Goal: Transaction & Acquisition: Purchase product/service

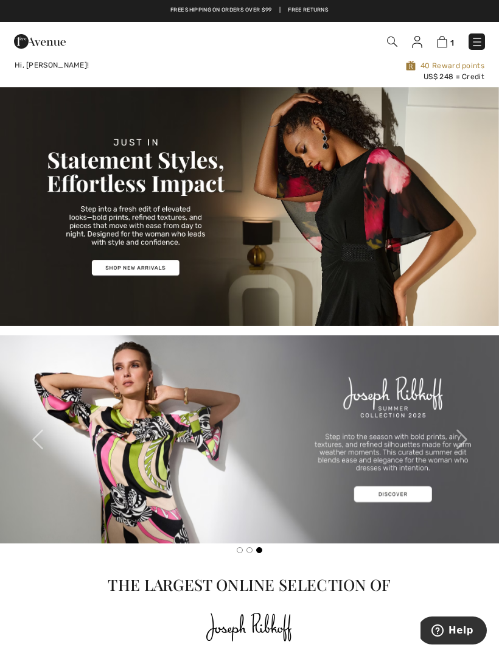
click at [443, 43] on img at bounding box center [442, 42] width 10 height 12
click at [447, 37] on img at bounding box center [442, 42] width 10 height 12
click at [445, 44] on img at bounding box center [442, 42] width 10 height 12
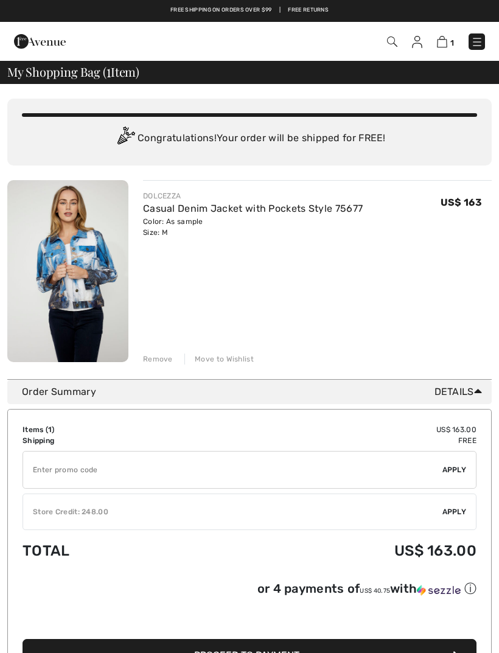
click at [102, 468] on input "TEXT" at bounding box center [232, 469] width 419 height 37
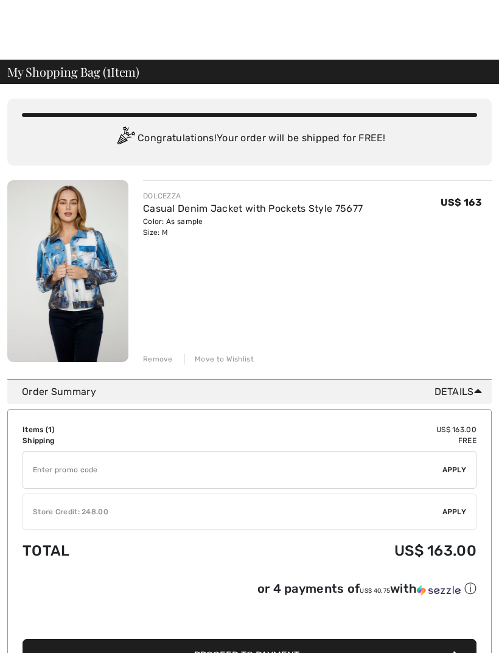
scroll to position [40, 0]
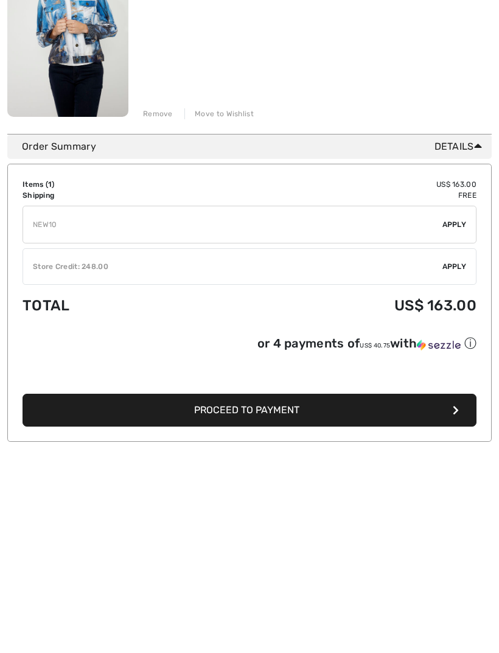
type input "NEW10"
click at [452, 424] on span "Apply" at bounding box center [454, 429] width 24 height 11
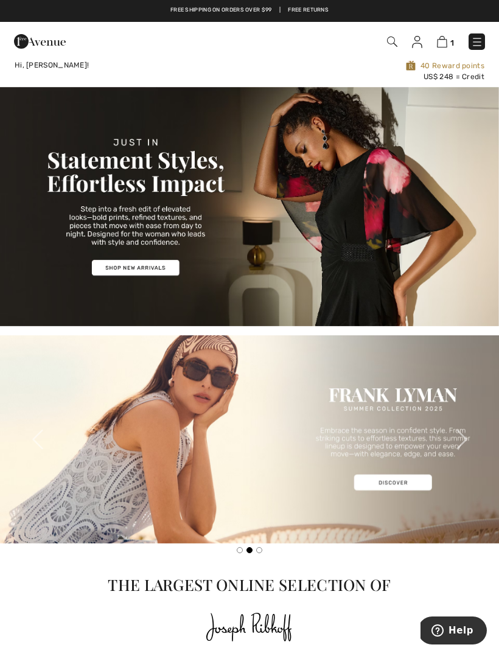
click at [443, 41] on img at bounding box center [442, 42] width 10 height 12
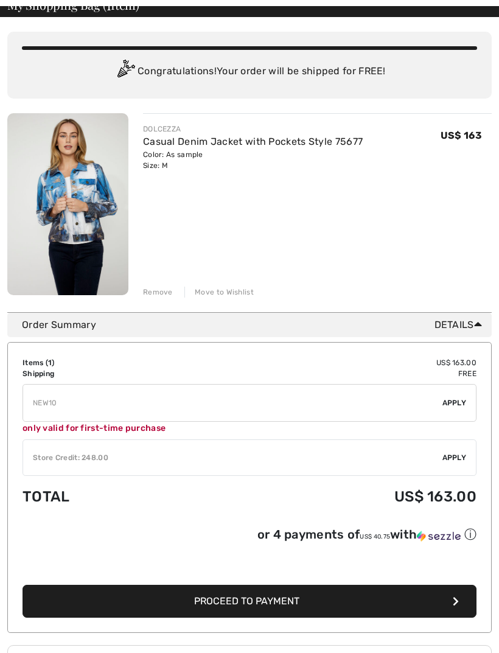
scroll to position [85, 0]
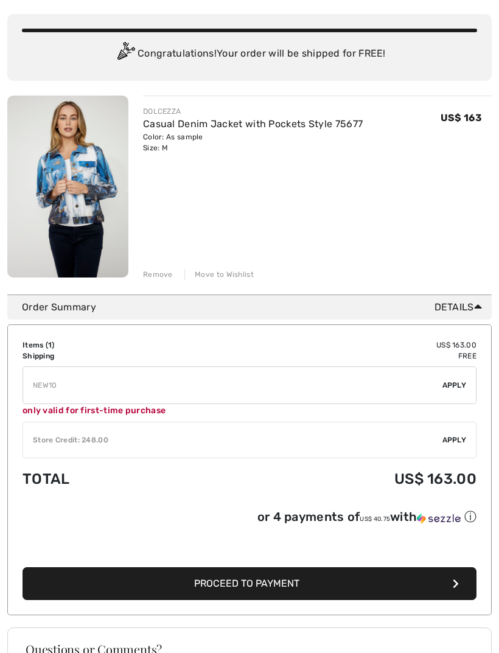
click at [111, 183] on img at bounding box center [67, 187] width 121 height 182
click at [207, 118] on link "Casual Denim Jacket with Pockets Style 75677" at bounding box center [253, 124] width 220 height 12
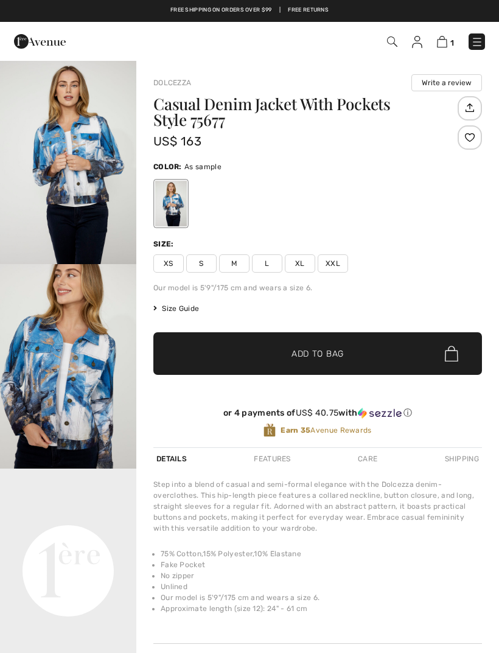
checkbox input "true"
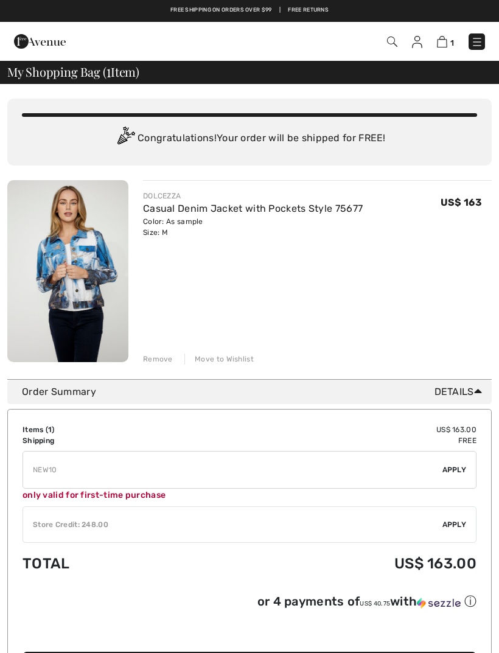
click at [223, 207] on link "Casual Denim Jacket with Pockets Style 75677" at bounding box center [253, 209] width 220 height 12
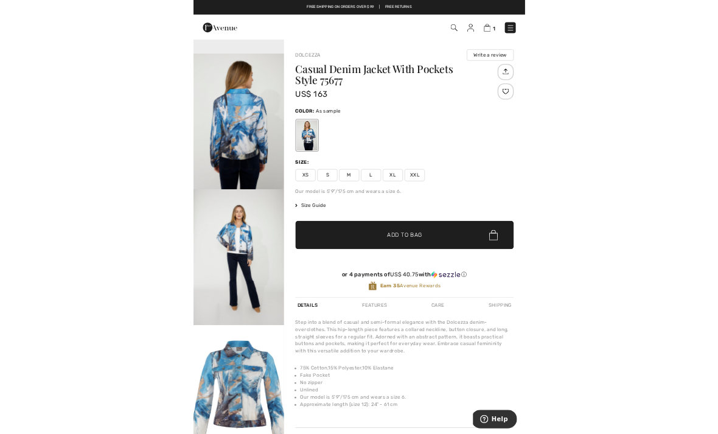
scroll to position [650, 0]
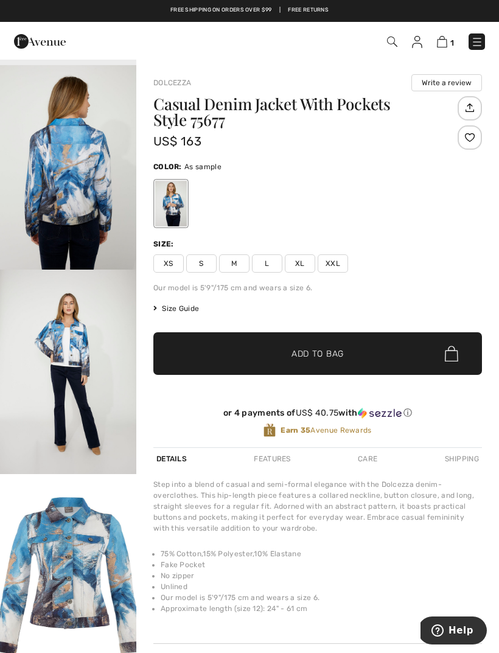
click at [125, 588] on img "5 / 5" at bounding box center [68, 576] width 136 height 204
click at [106, 547] on img "5 / 5" at bounding box center [68, 576] width 136 height 204
